Goal: Navigation & Orientation: Find specific page/section

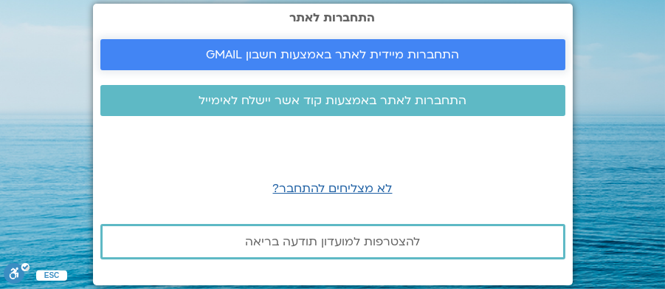
click at [360, 57] on span "התחברות מיידית לאתר באמצעות חשבון GMAIL" at bounding box center [332, 54] width 253 height 13
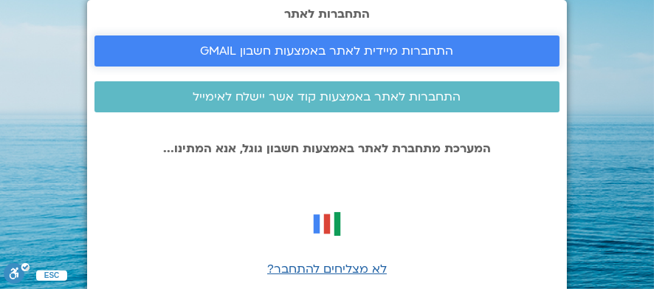
scroll to position [74, 0]
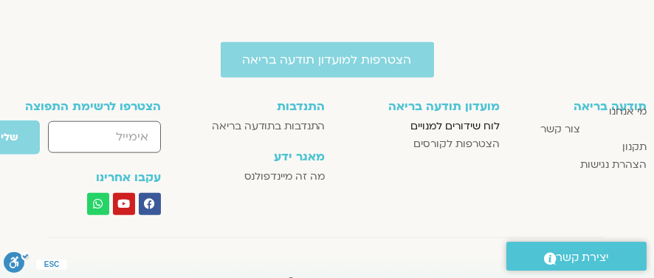
click at [439, 123] on span "לוח שידורים למנויים" at bounding box center [455, 126] width 89 height 18
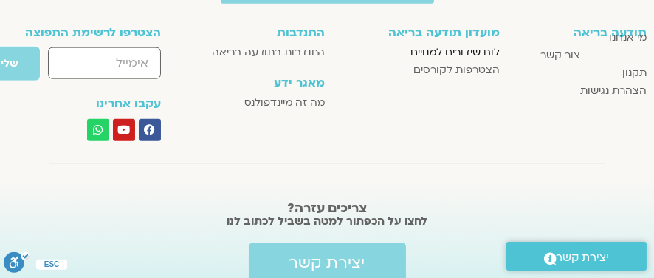
click at [467, 50] on span "לוח שידורים למנויים" at bounding box center [455, 53] width 89 height 18
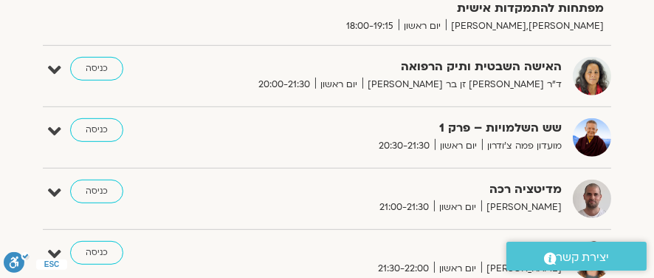
scroll to position [1255, 0]
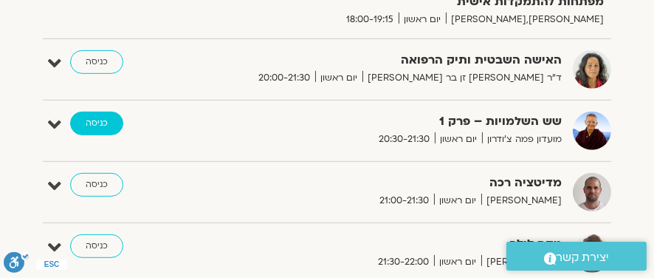
click at [97, 119] on link "כניסה" at bounding box center [96, 123] width 53 height 24
